Goal: Information Seeking & Learning: Check status

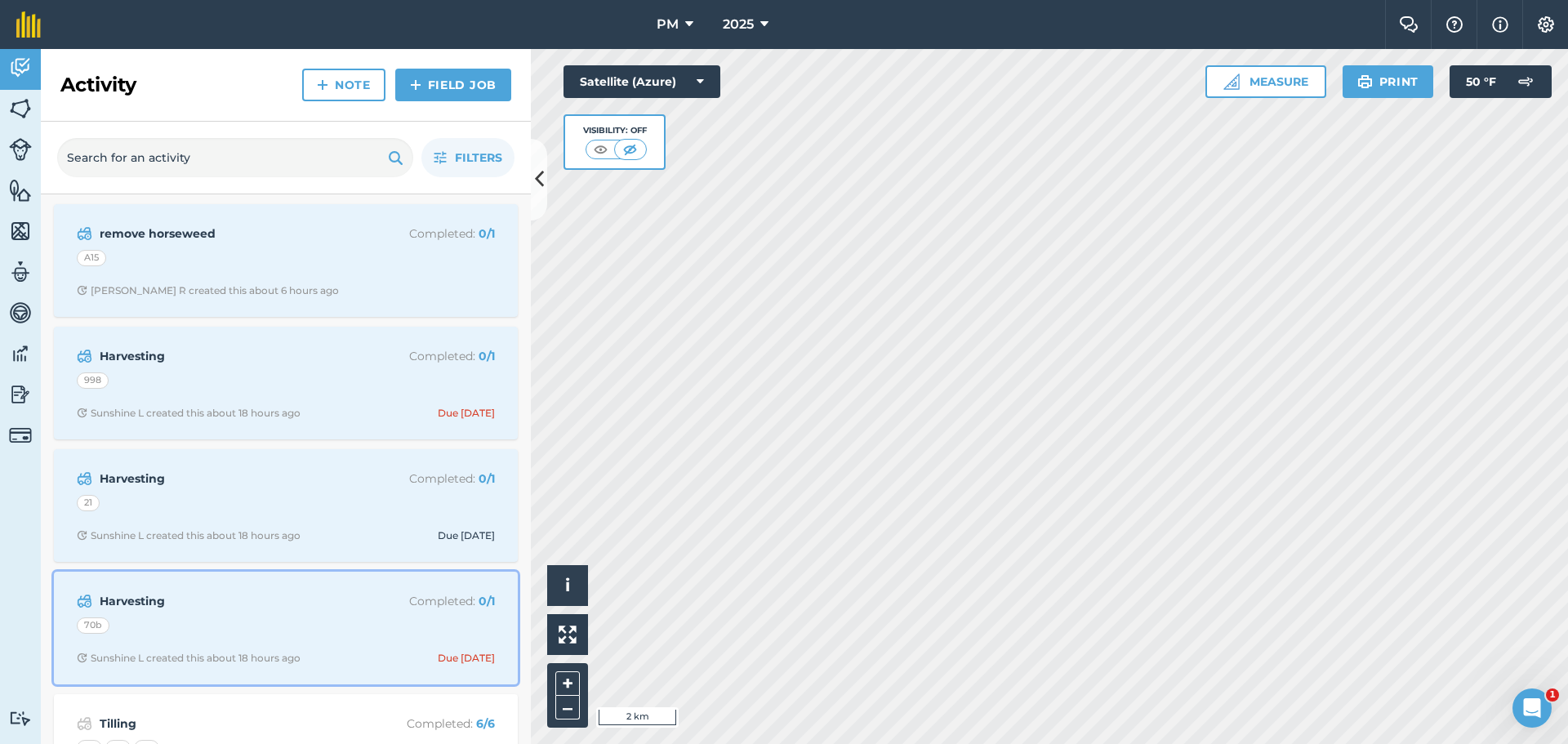
click at [319, 602] on strong "Harvesting" at bounding box center [229, 601] width 259 height 18
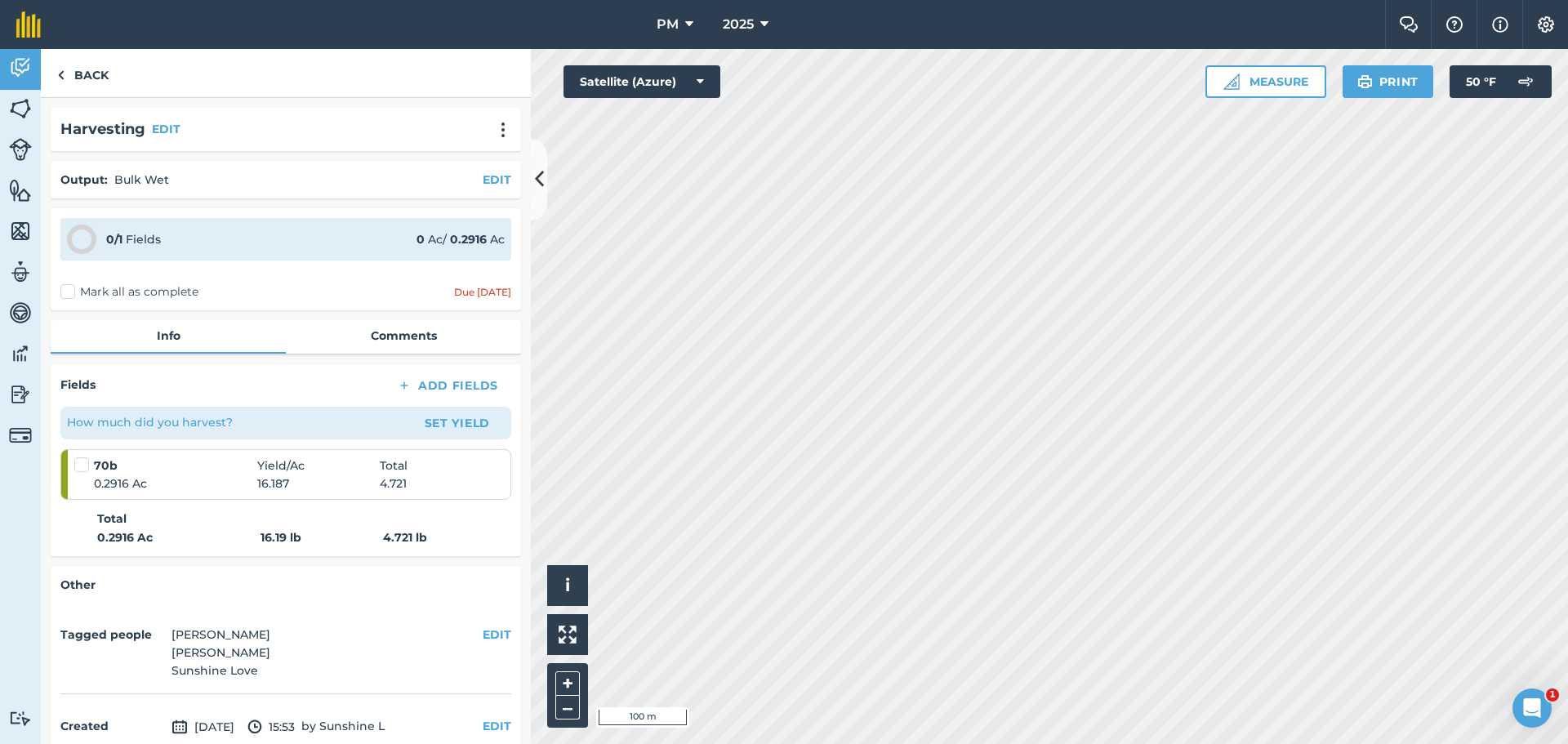
click at [1450, 743] on html "PM 2025 Farm Chat Help Info Settings PM - 2025 Reproduced with the permission o…" at bounding box center [784, 372] width 1568 height 744
click at [107, 76] on link "Back" at bounding box center [83, 73] width 84 height 48
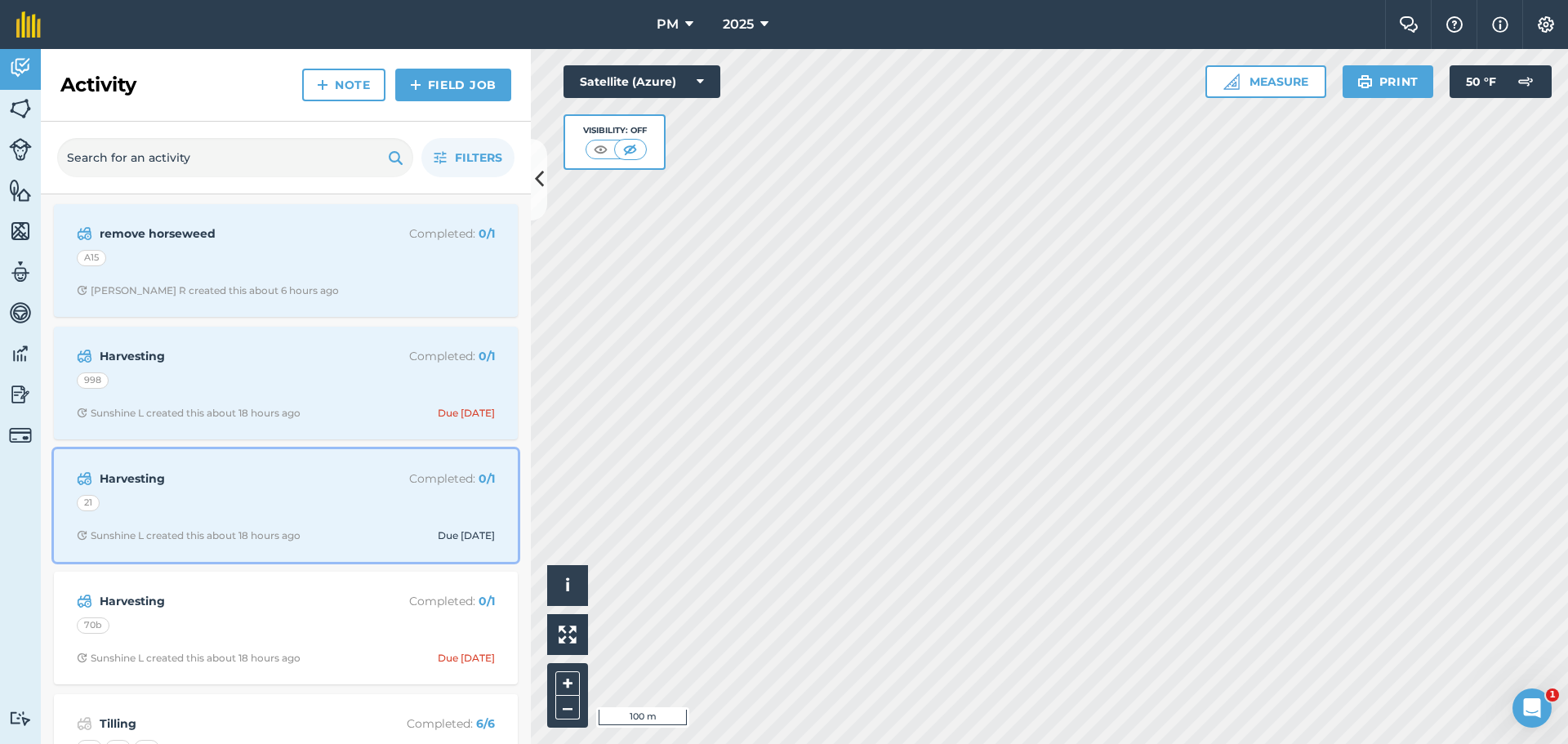
click at [289, 520] on div "Harvesting Completed : 0 / 1 21 Sunshine L created this about 18 hours ago Due …" at bounding box center [286, 505] width 444 height 93
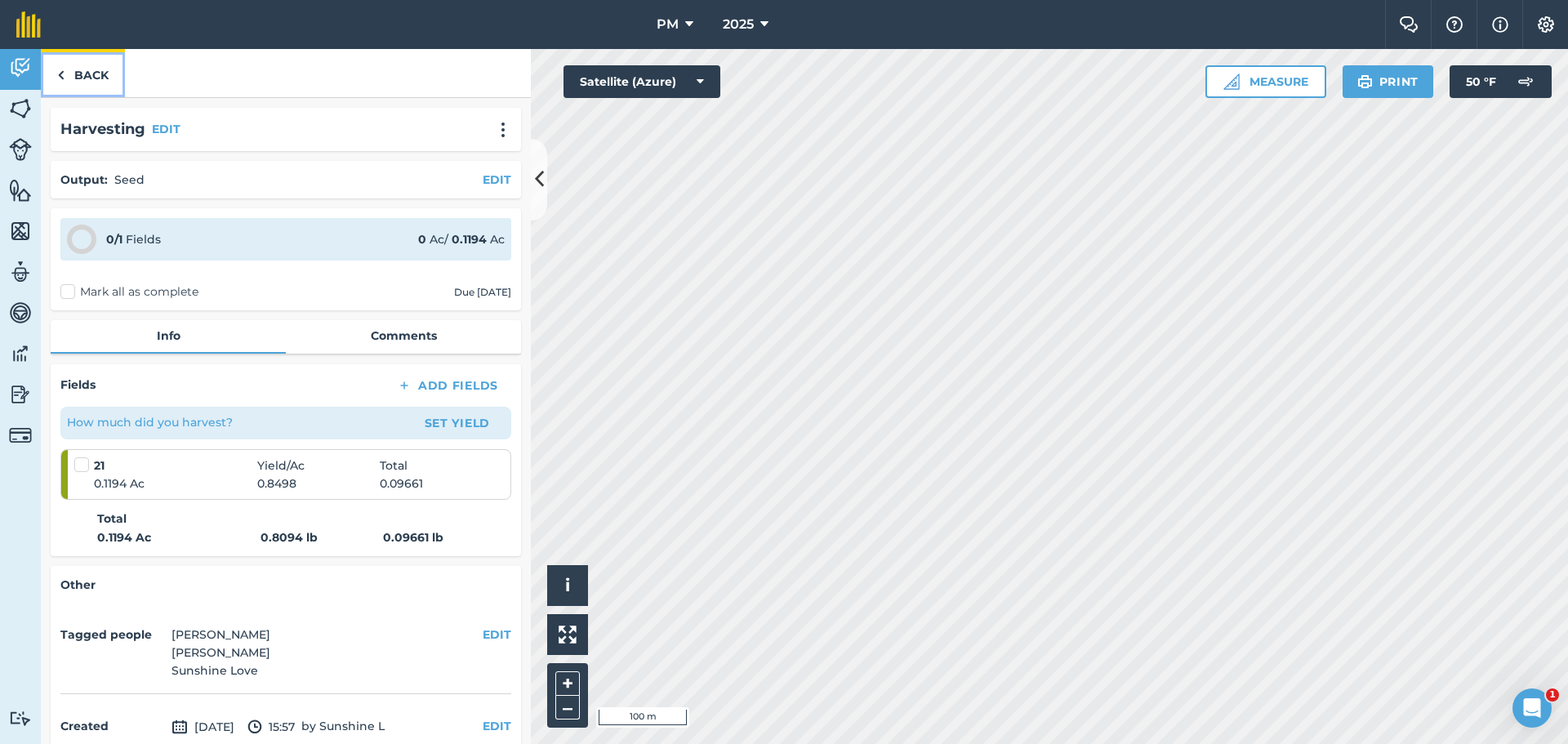
click at [103, 79] on link "Back" at bounding box center [83, 73] width 84 height 48
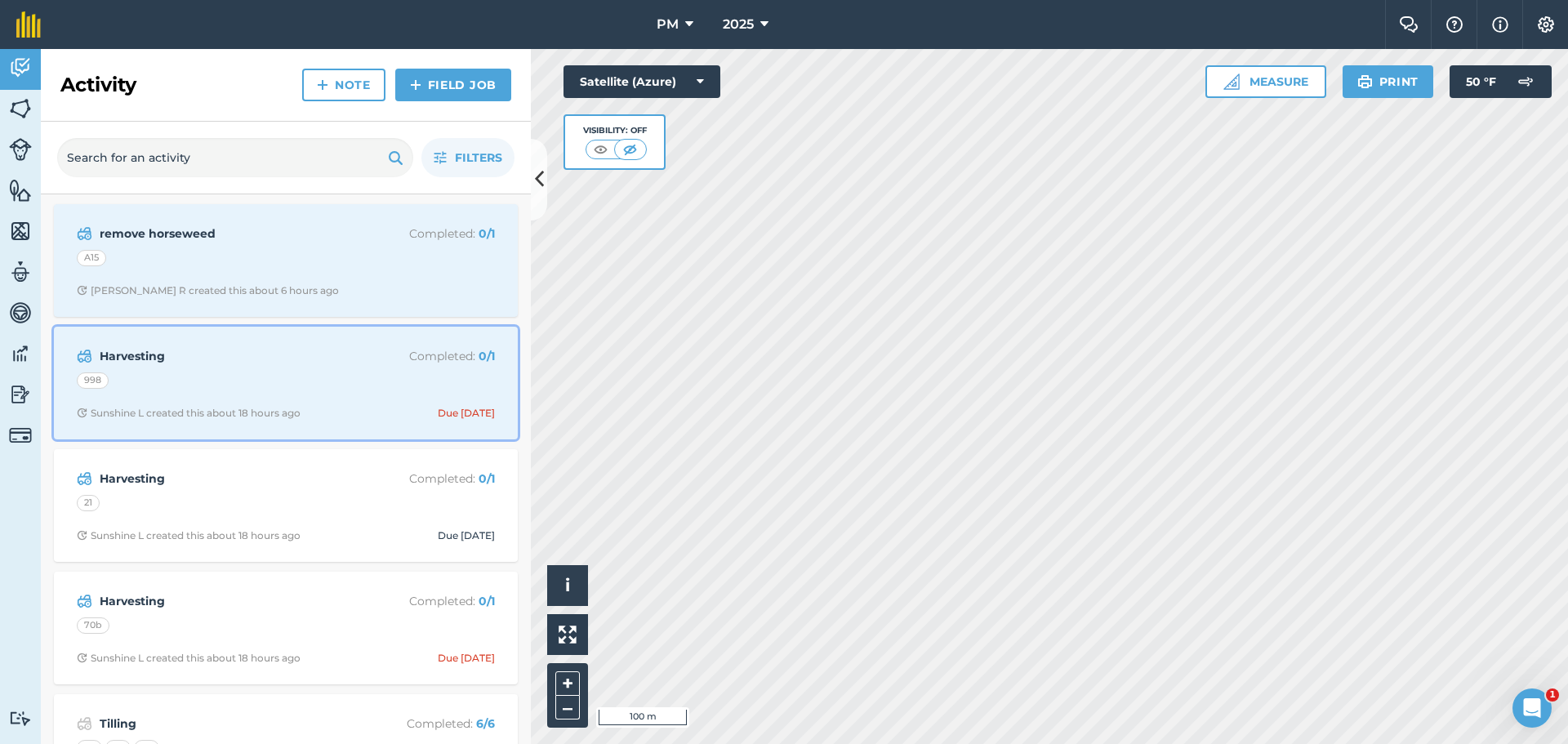
click at [221, 383] on div "998" at bounding box center [286, 383] width 418 height 21
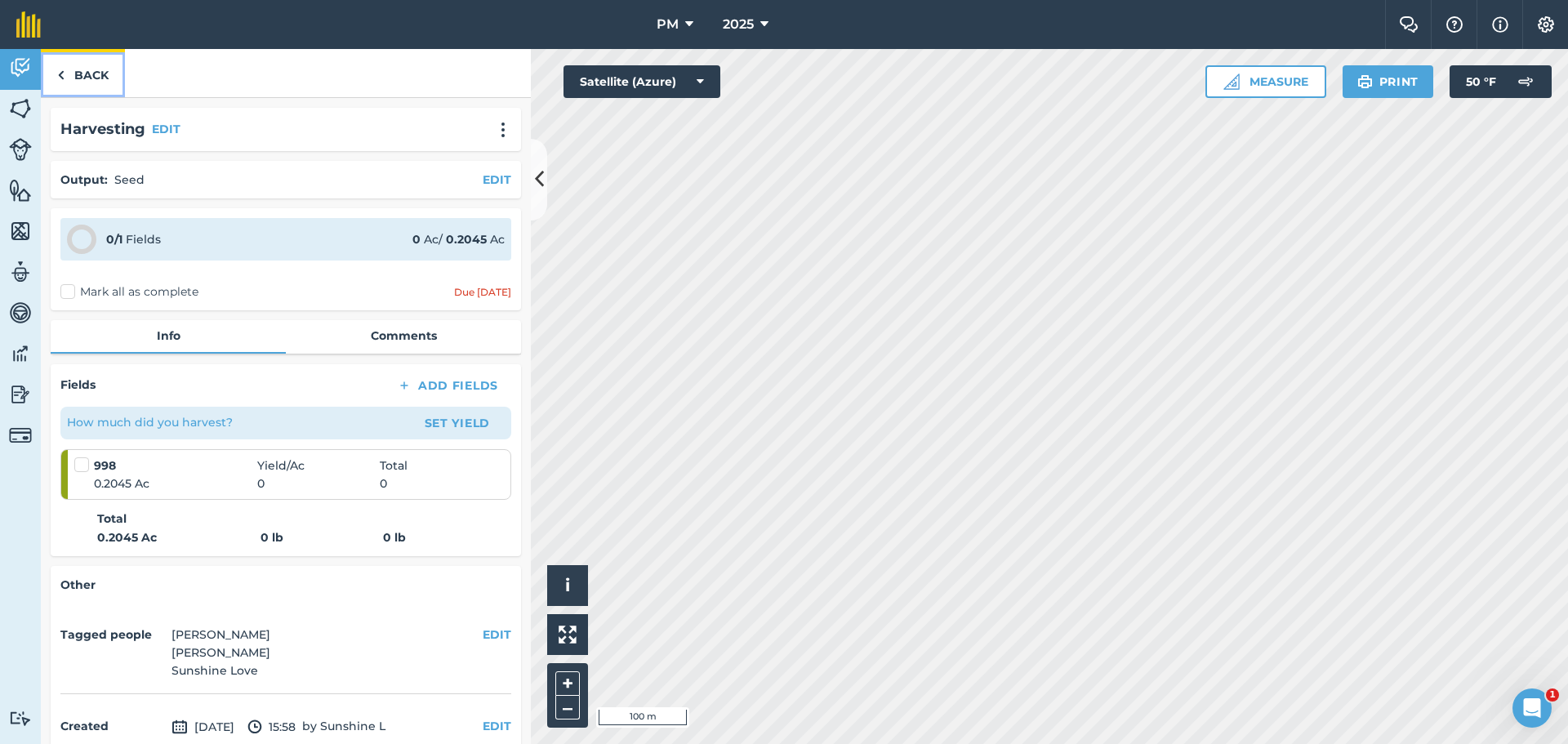
click at [87, 72] on link "Back" at bounding box center [83, 73] width 84 height 48
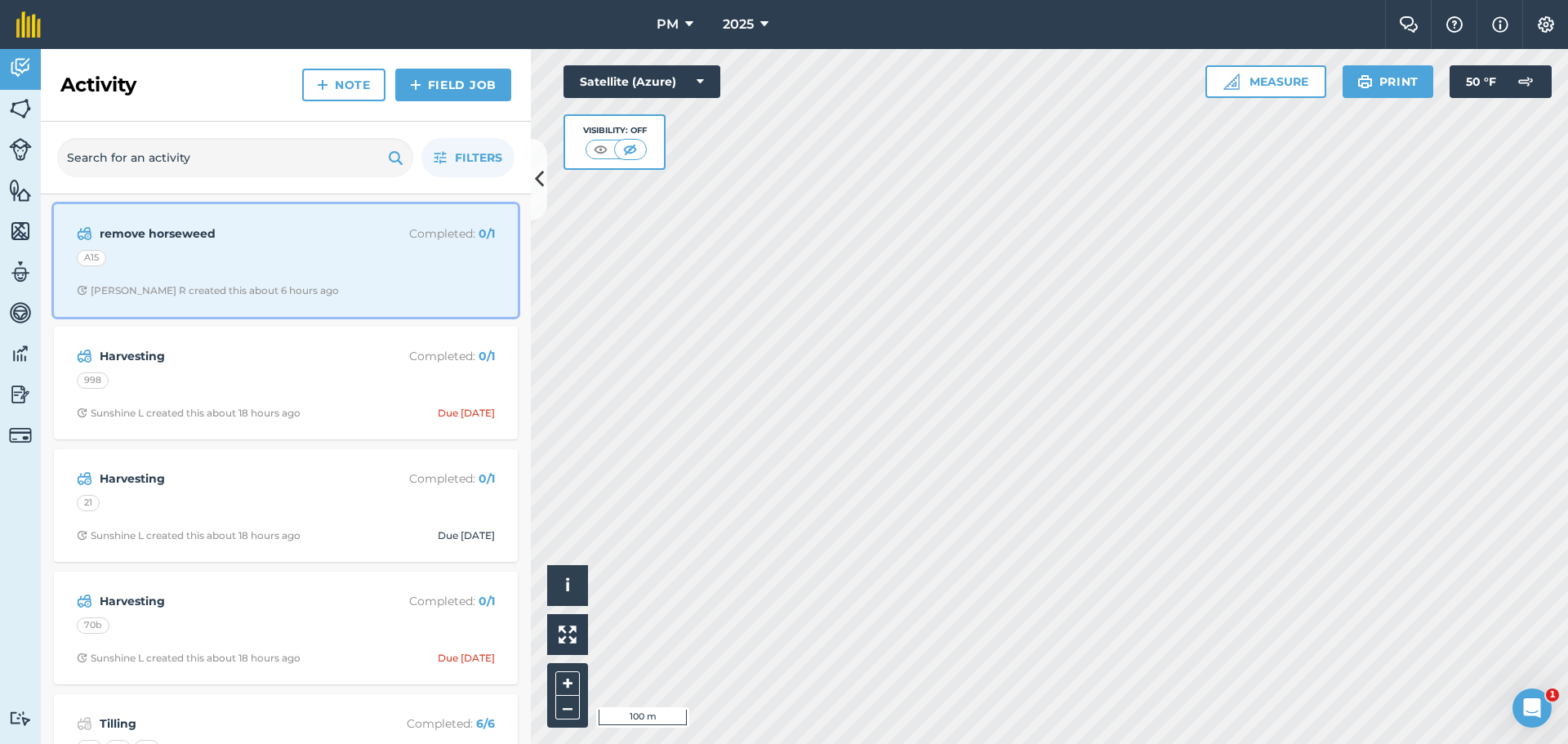
click at [202, 256] on div "A15" at bounding box center [286, 261] width 418 height 21
